Goal: Find specific page/section: Find specific page/section

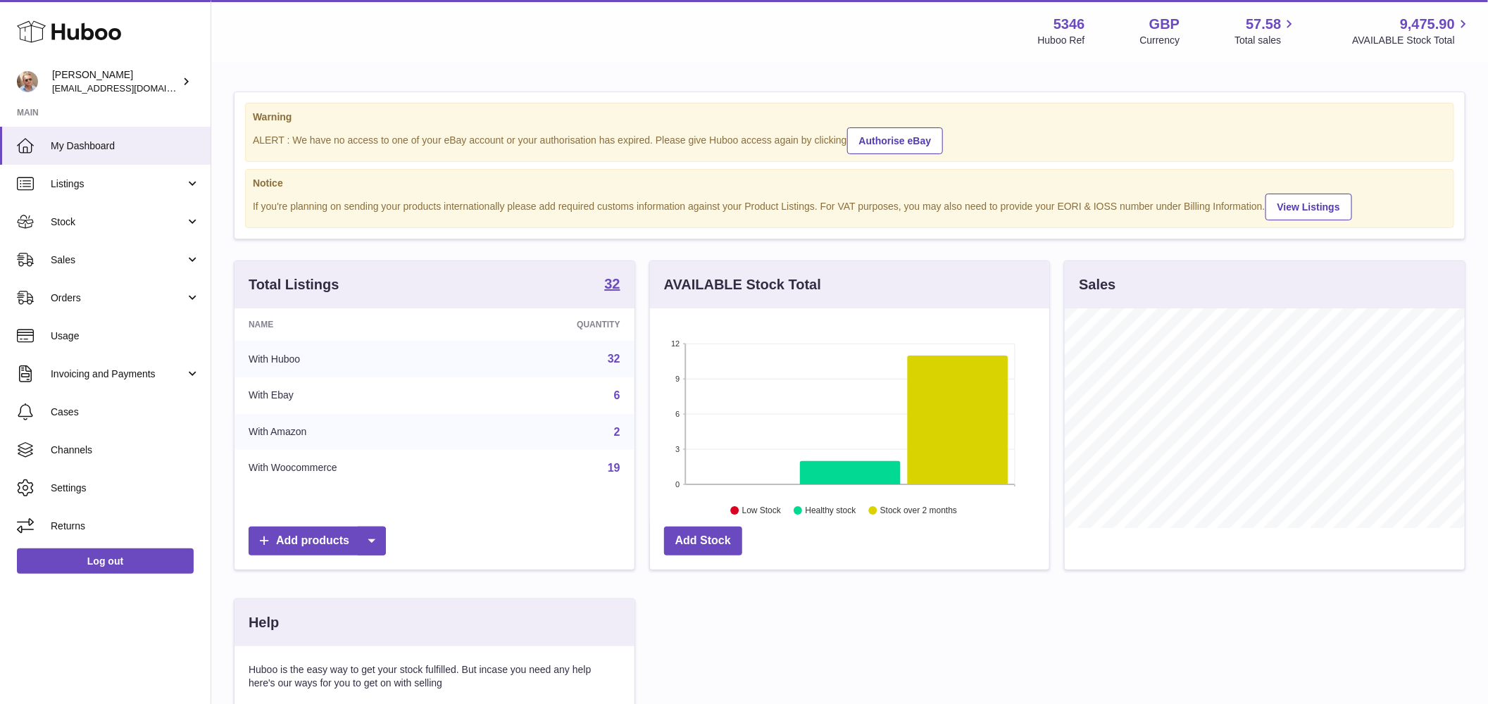
scroll to position [220, 400]
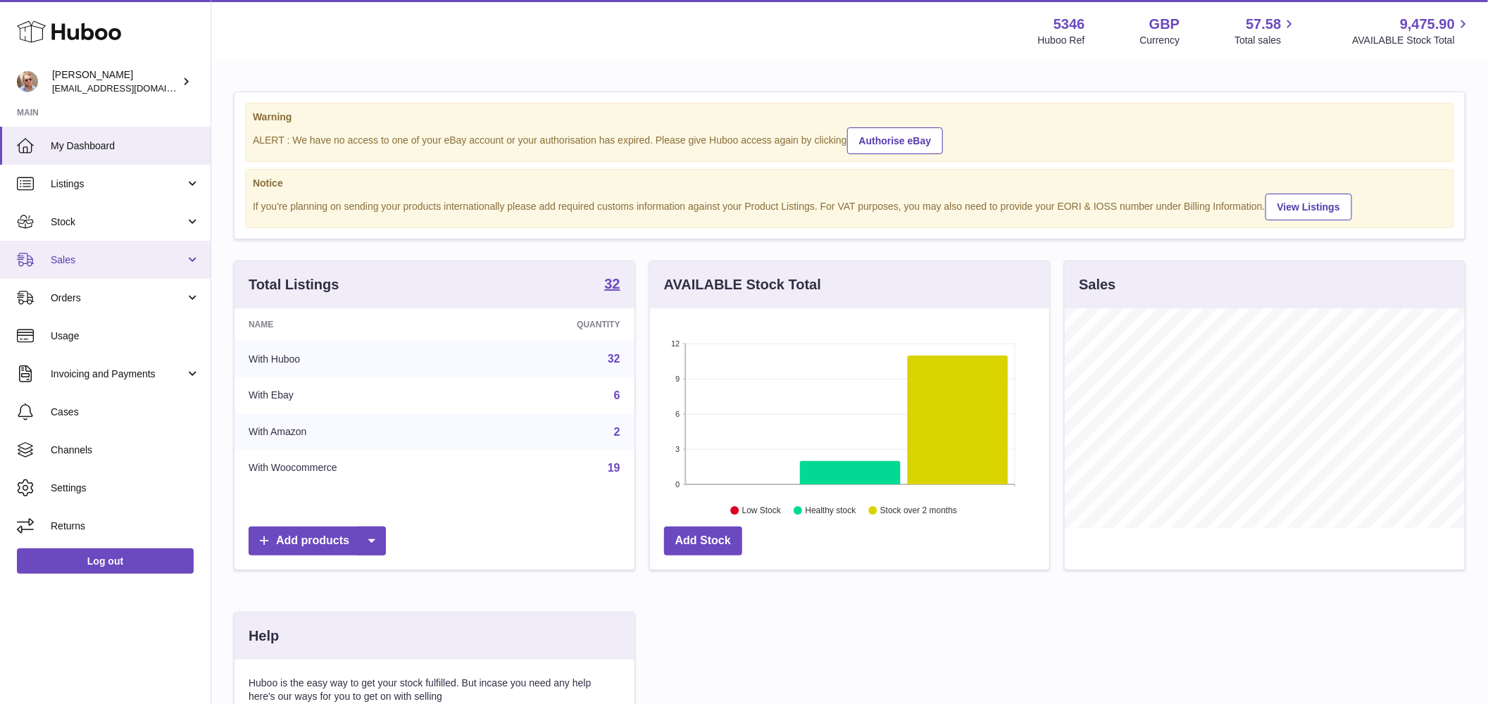
click at [69, 260] on span "Sales" at bounding box center [118, 260] width 135 height 13
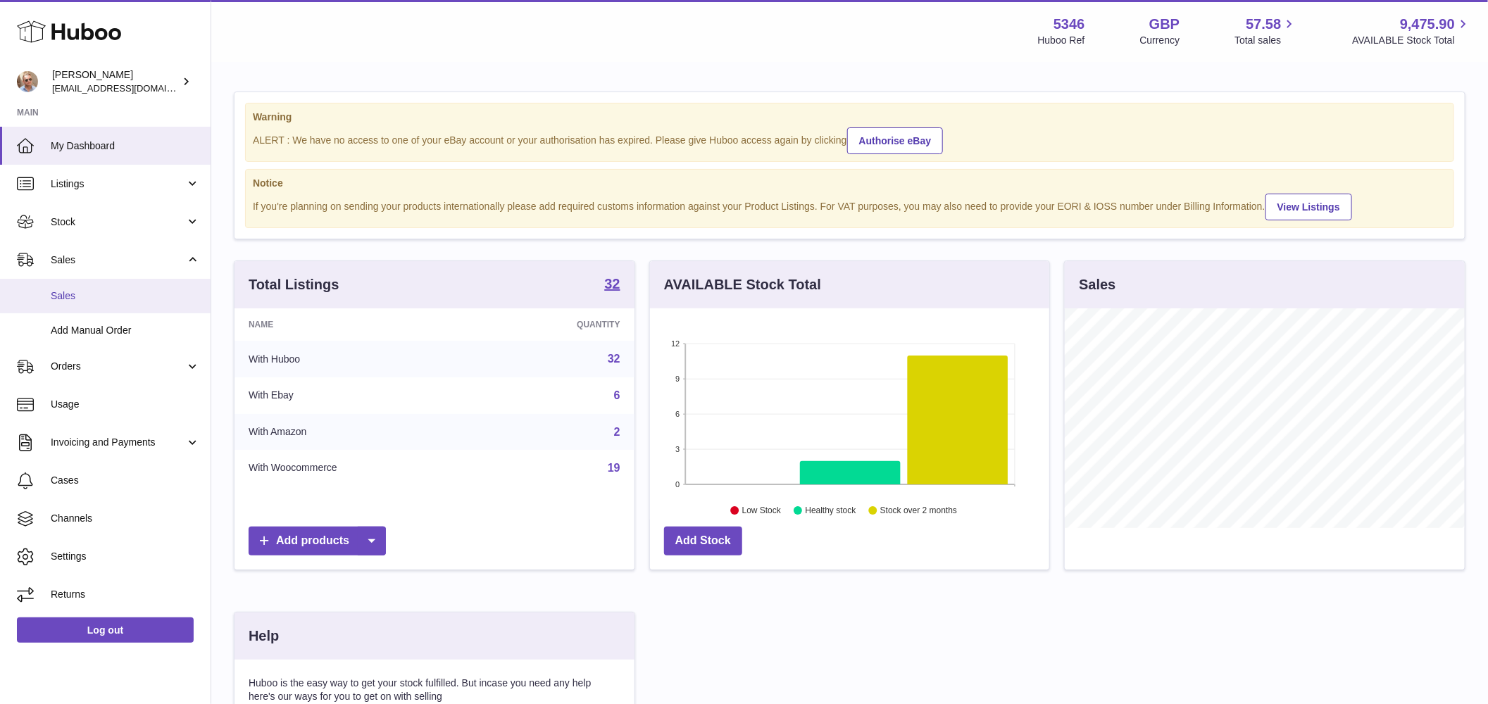
click at [70, 289] on span "Sales" at bounding box center [125, 295] width 149 height 13
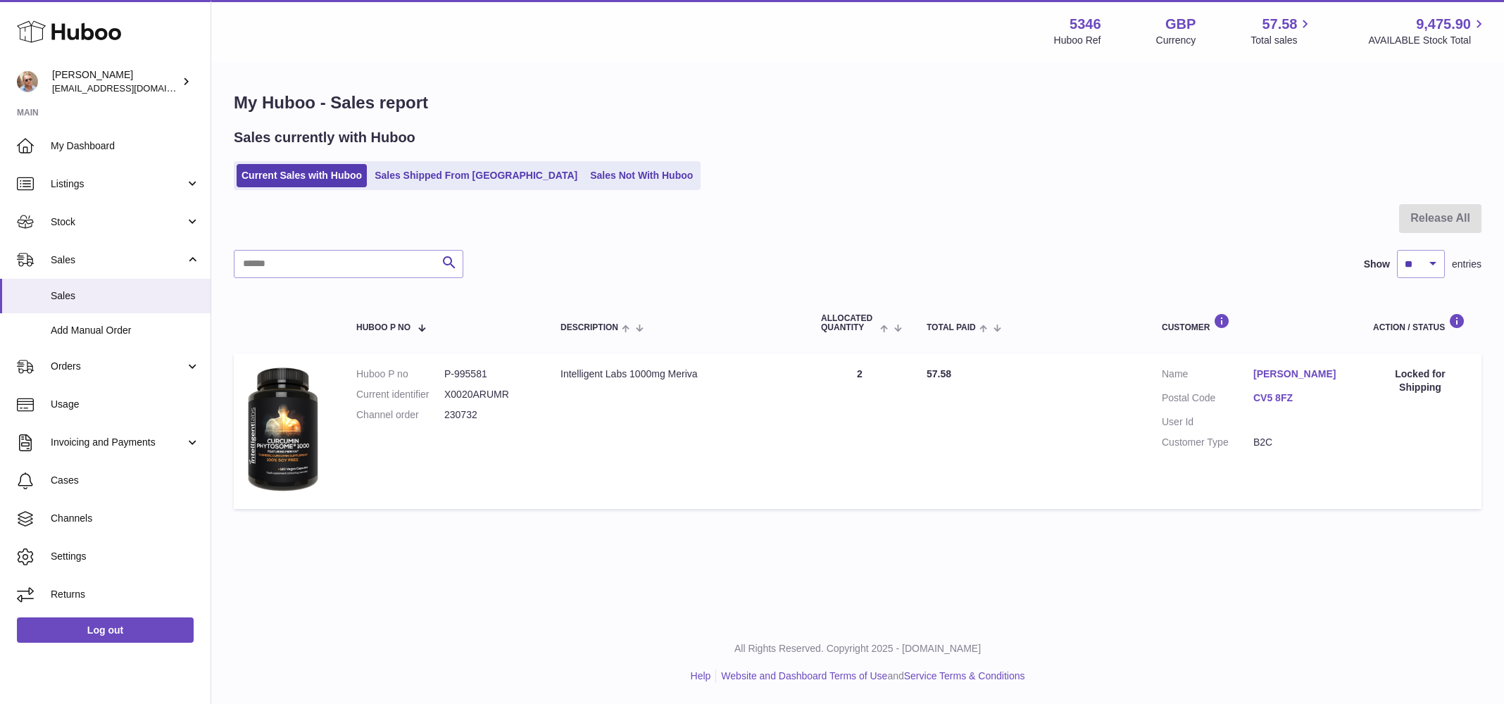
click at [560, 188] on ul "Current Sales with Huboo Sales Shipped From [GEOGRAPHIC_DATA] Sales Not With Hu…" at bounding box center [467, 175] width 467 height 29
click at [585, 185] on link "Sales Not With Huboo" at bounding box center [641, 175] width 113 height 23
